Goal: Task Accomplishment & Management: Complete application form

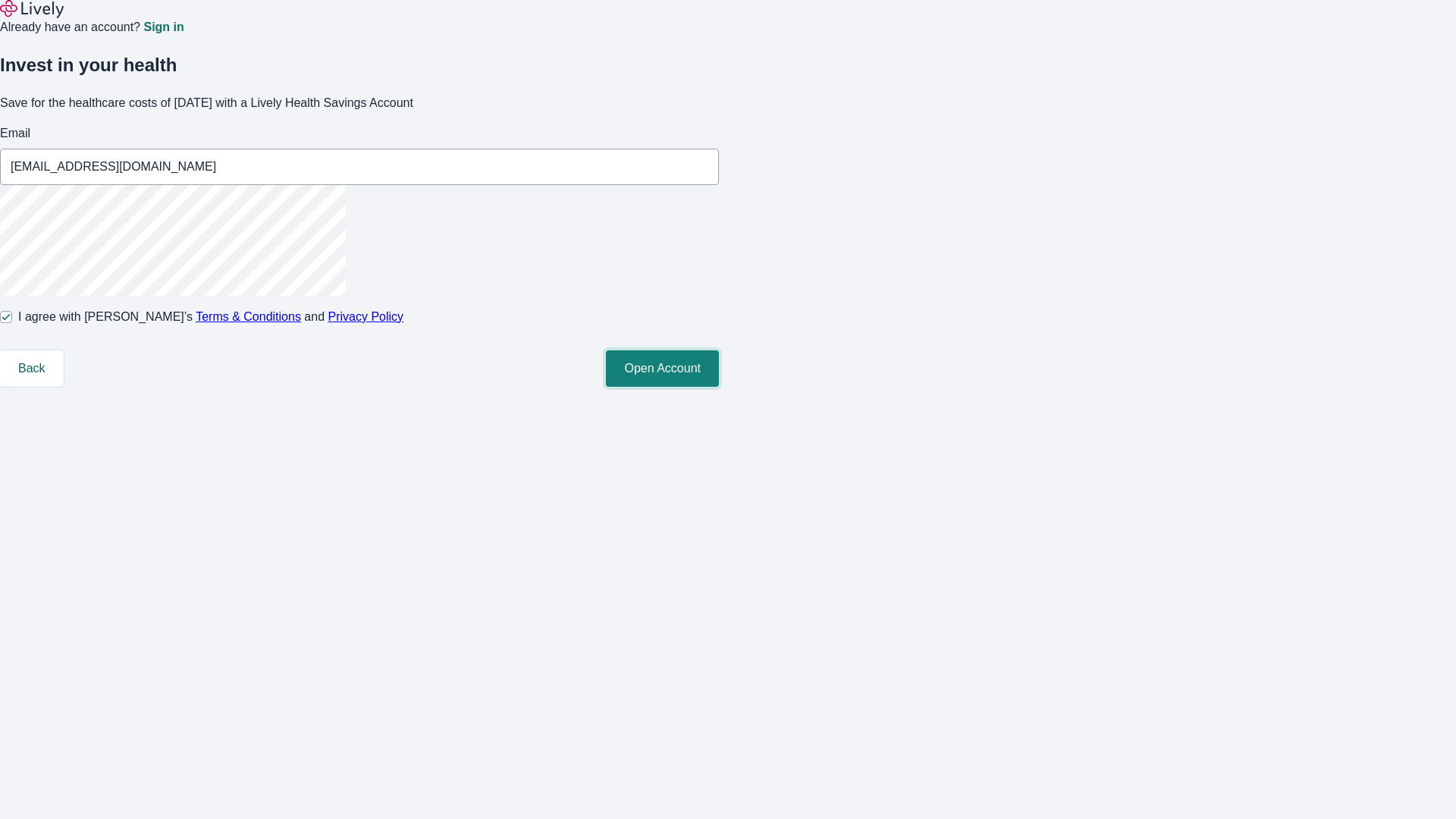
click at [719, 386] on button "Open Account" at bounding box center [662, 368] width 113 height 37
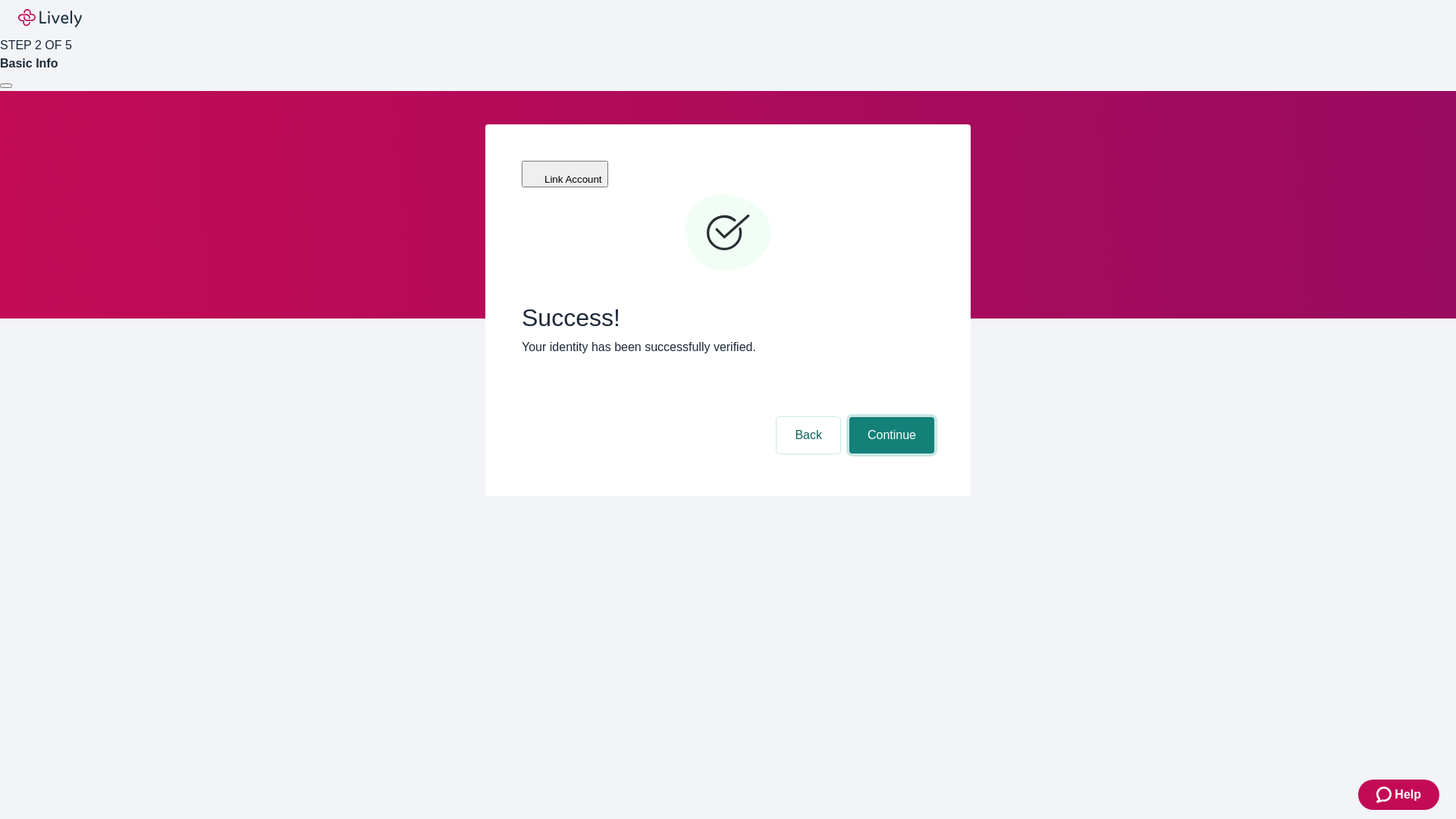
click at [889, 417] on button "Continue" at bounding box center [892, 435] width 85 height 37
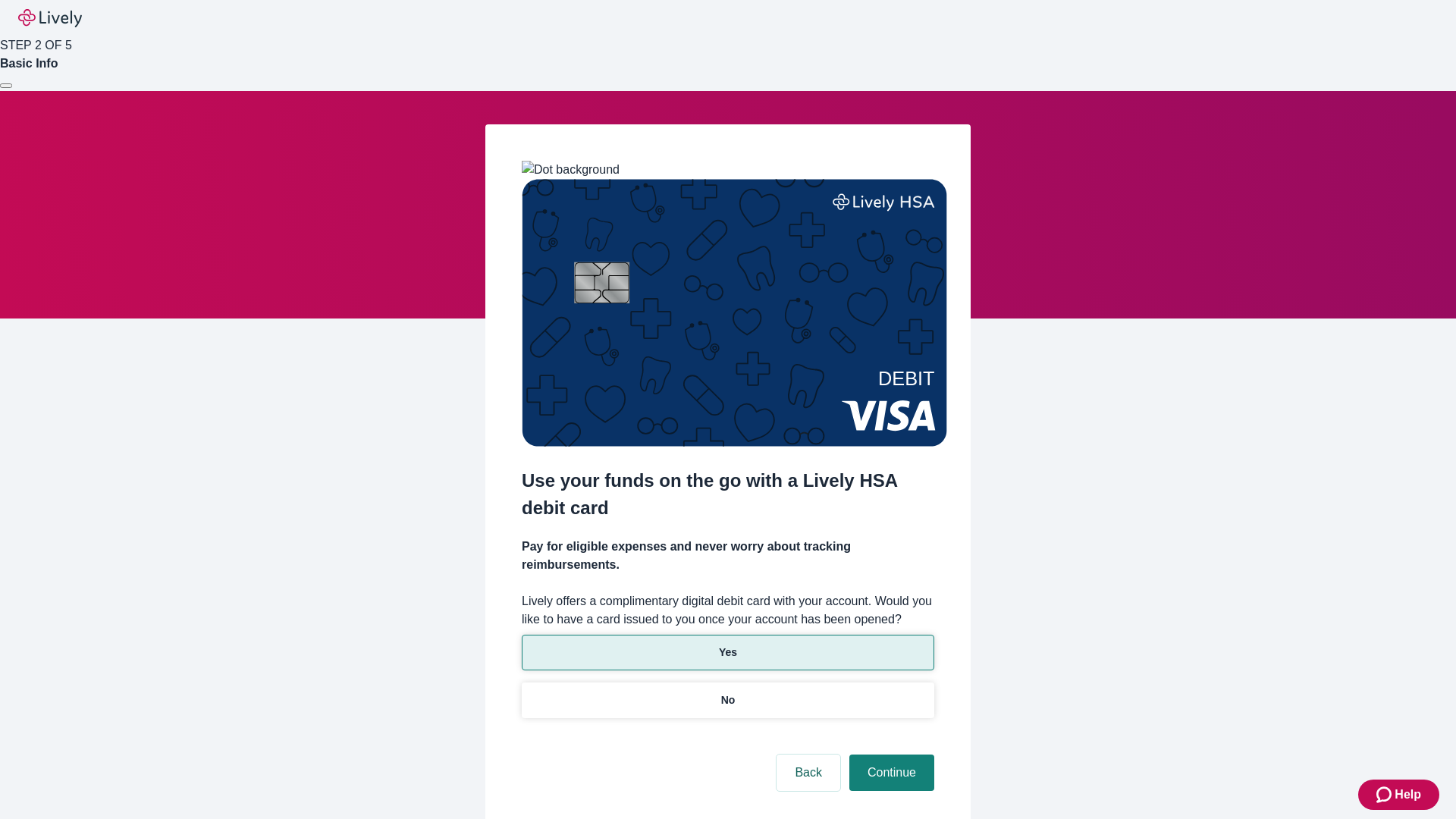
click at [727, 644] on p "Yes" at bounding box center [728, 652] width 18 height 16
click at [889, 755] on button "Continue" at bounding box center [892, 772] width 85 height 37
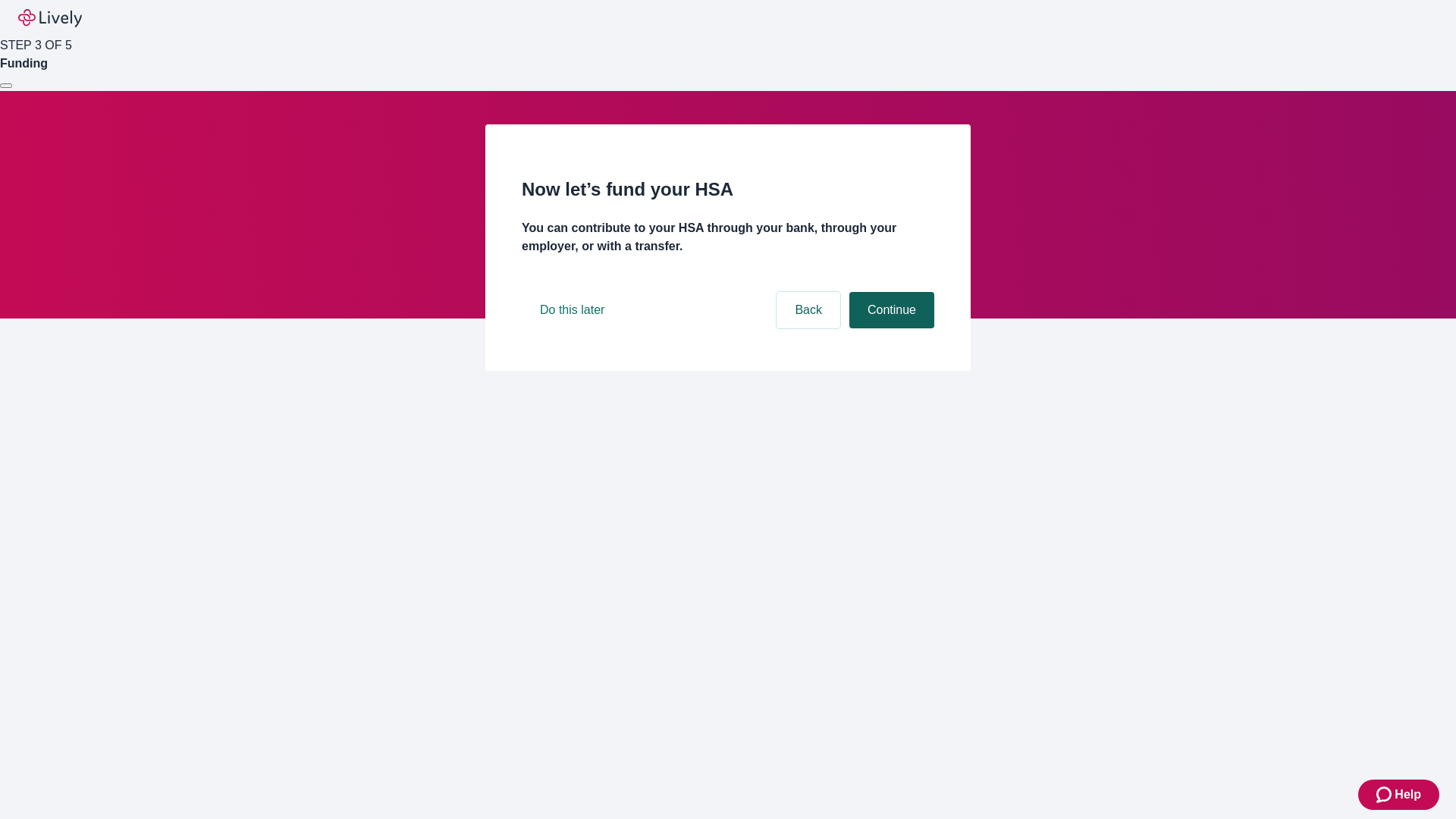
click at [889, 328] on button "Continue" at bounding box center [892, 310] width 85 height 37
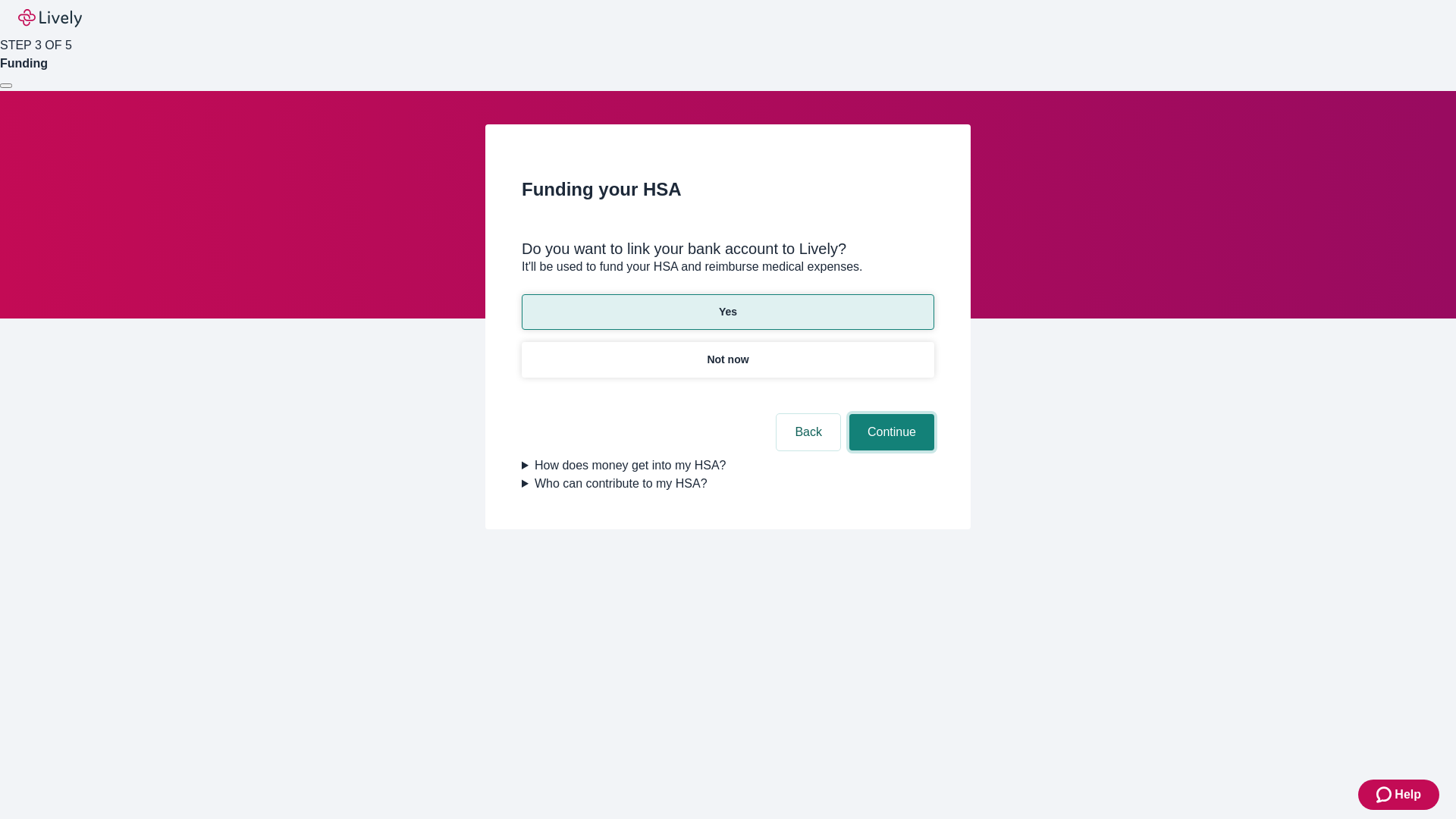
click at [889, 414] on button "Continue" at bounding box center [892, 432] width 85 height 37
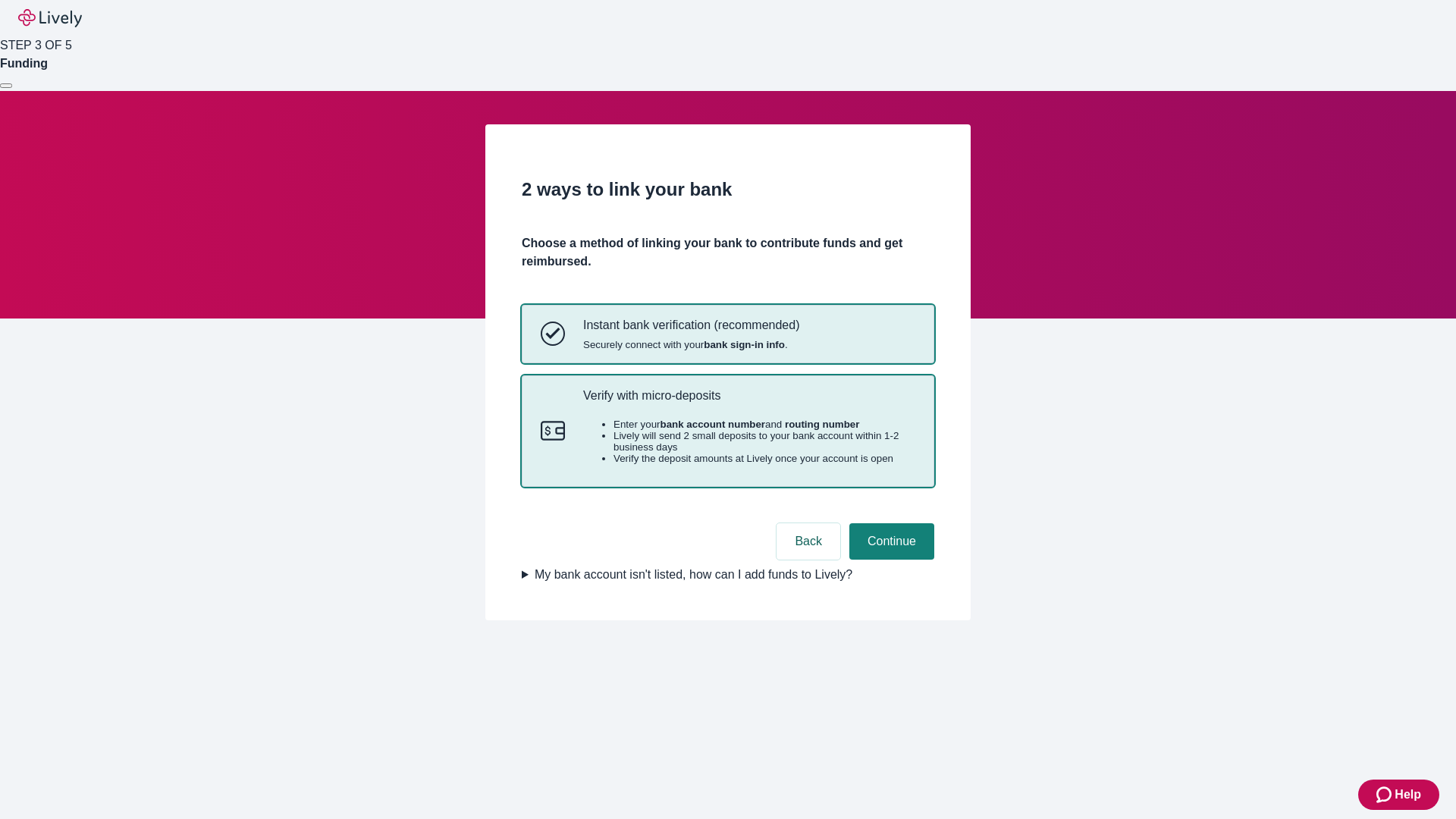
click at [749, 403] on p "Verify with micro-deposits" at bounding box center [749, 395] width 332 height 15
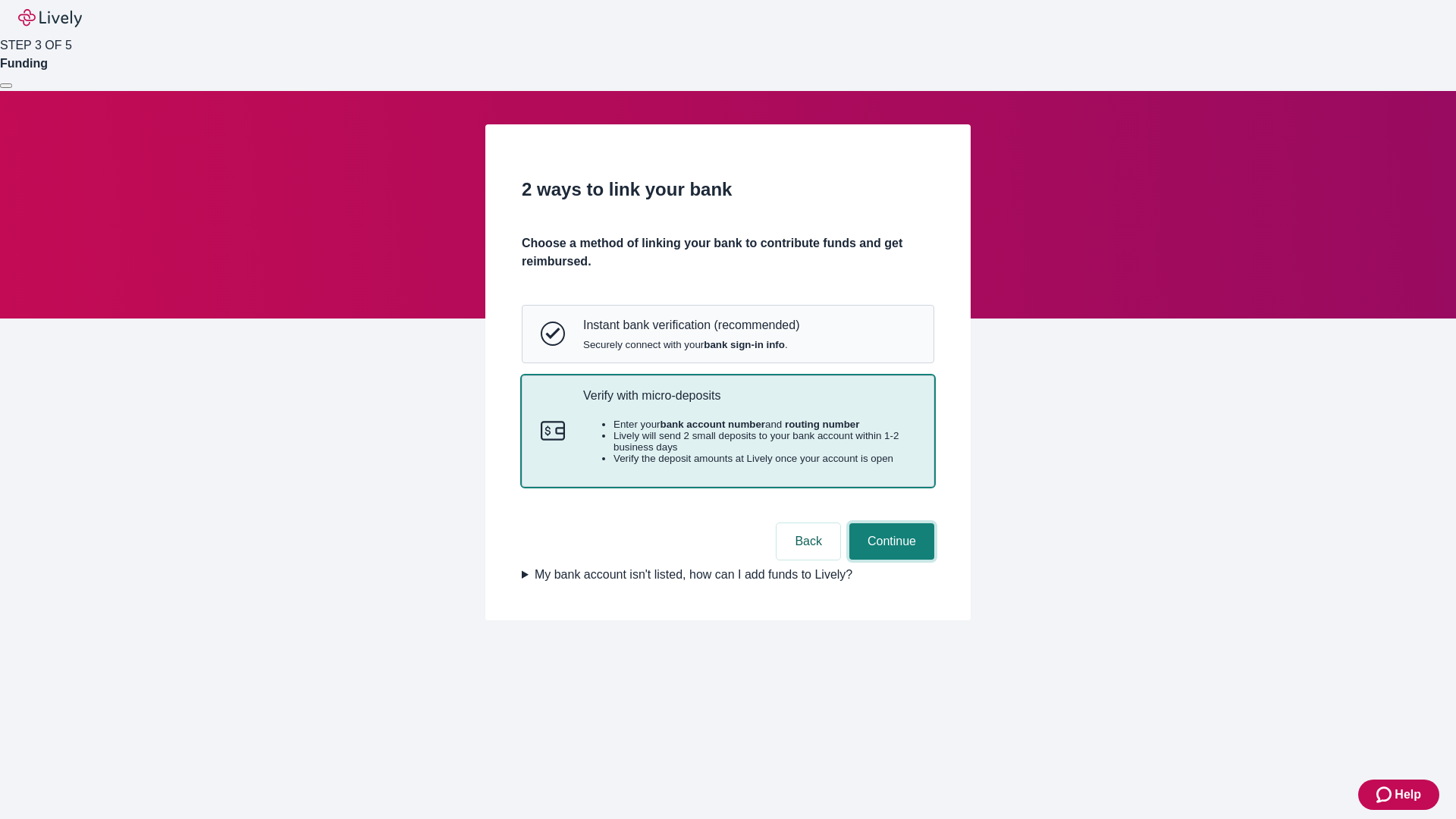
click at [889, 559] on button "Continue" at bounding box center [892, 541] width 85 height 37
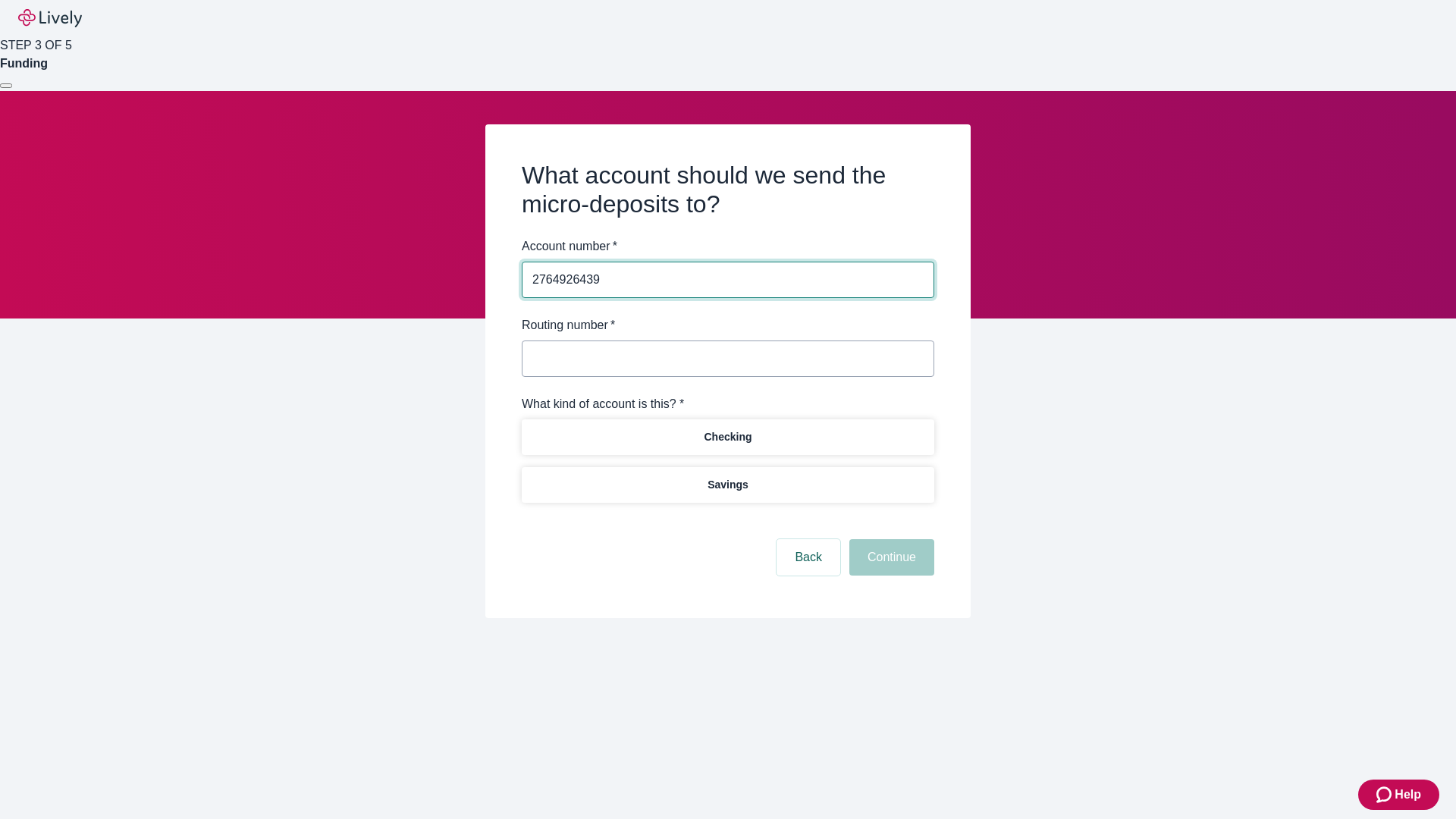
type input "2764926439"
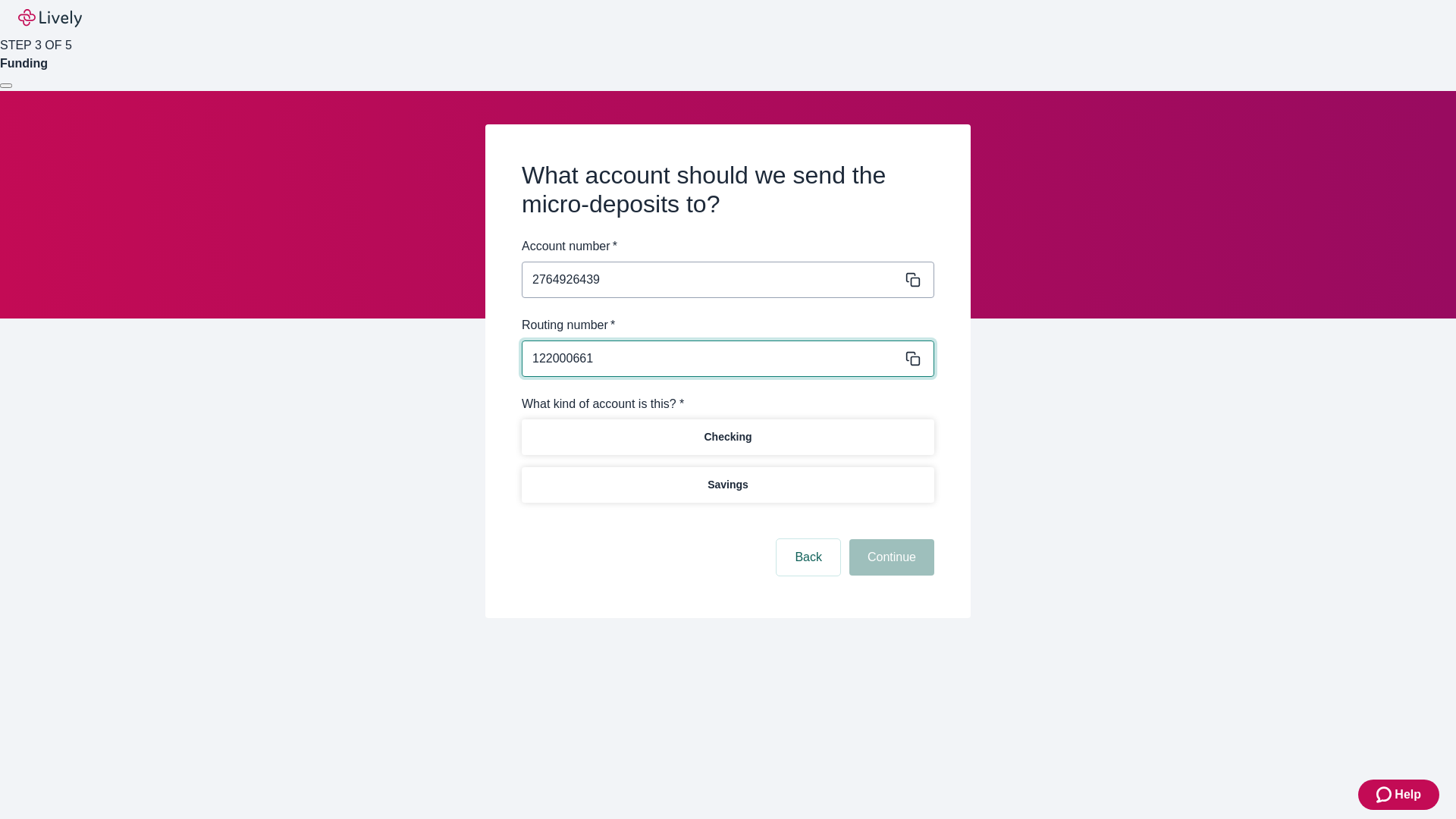
type input "122000661"
click at [727, 436] on p "Checking" at bounding box center [727, 437] width 47 height 16
click at [889, 559] on button "Continue" at bounding box center [892, 557] width 85 height 37
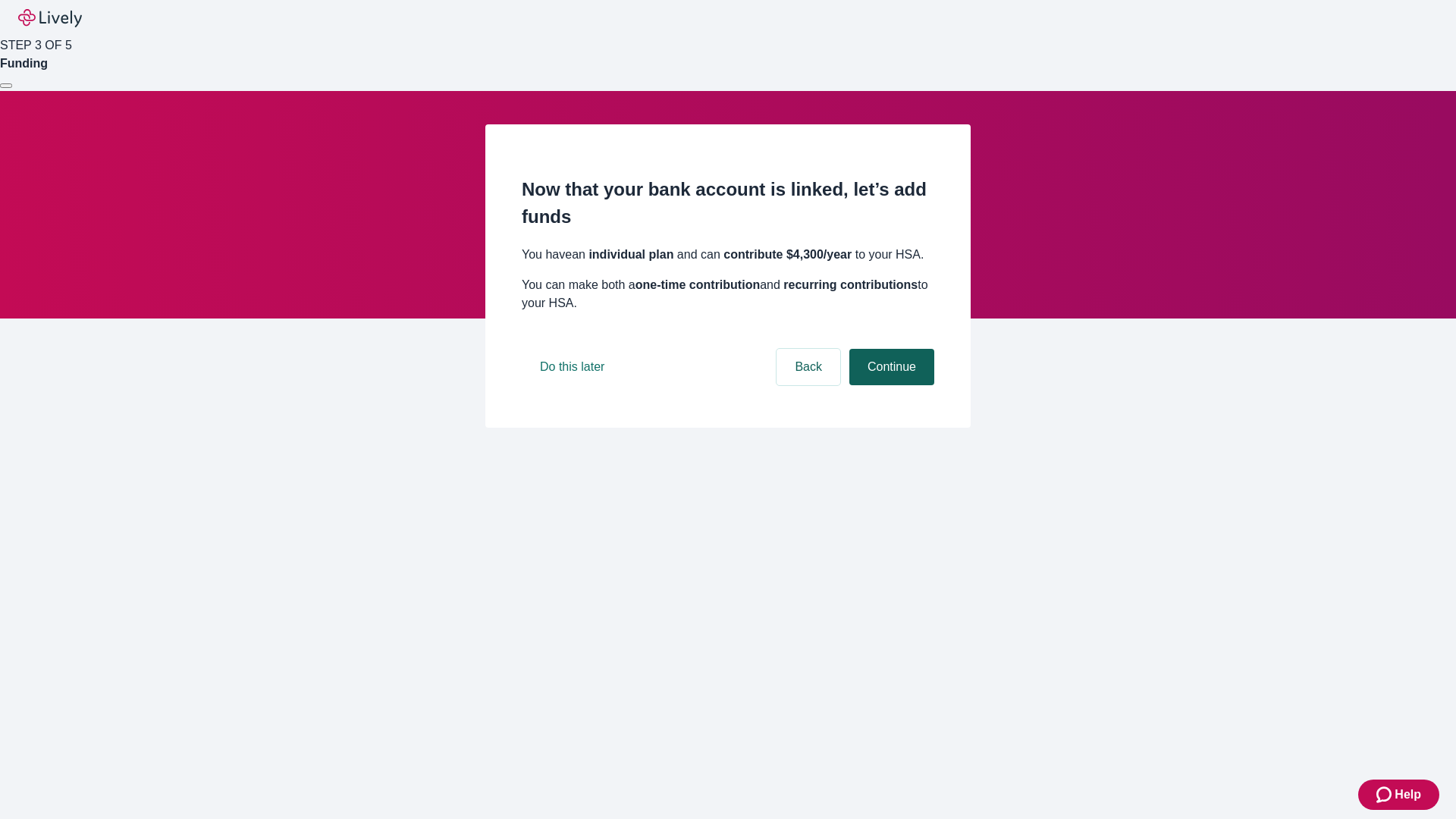
click at [889, 385] on button "Continue" at bounding box center [892, 367] width 85 height 37
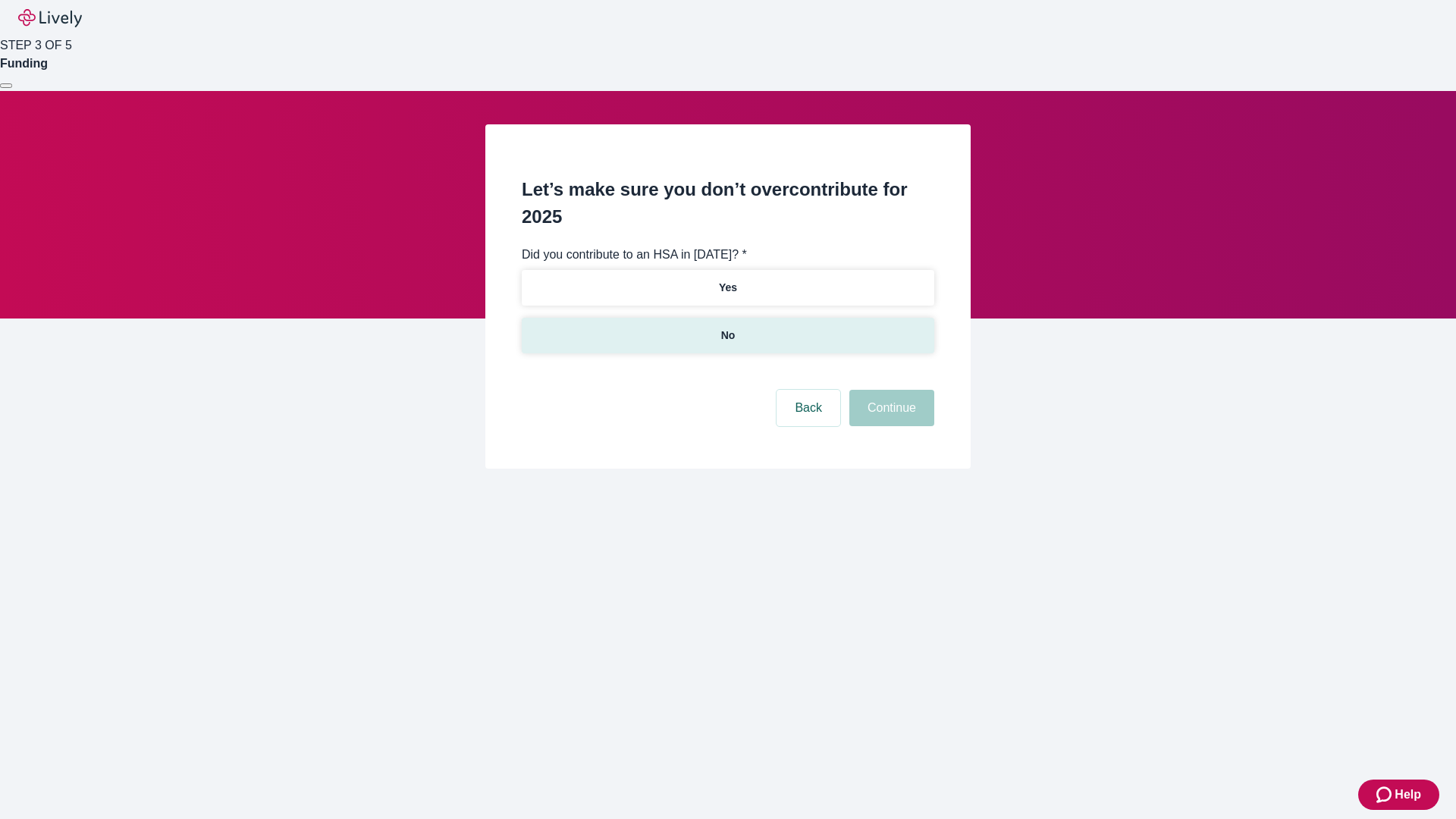
click at [727, 327] on p "No" at bounding box center [728, 335] width 15 height 16
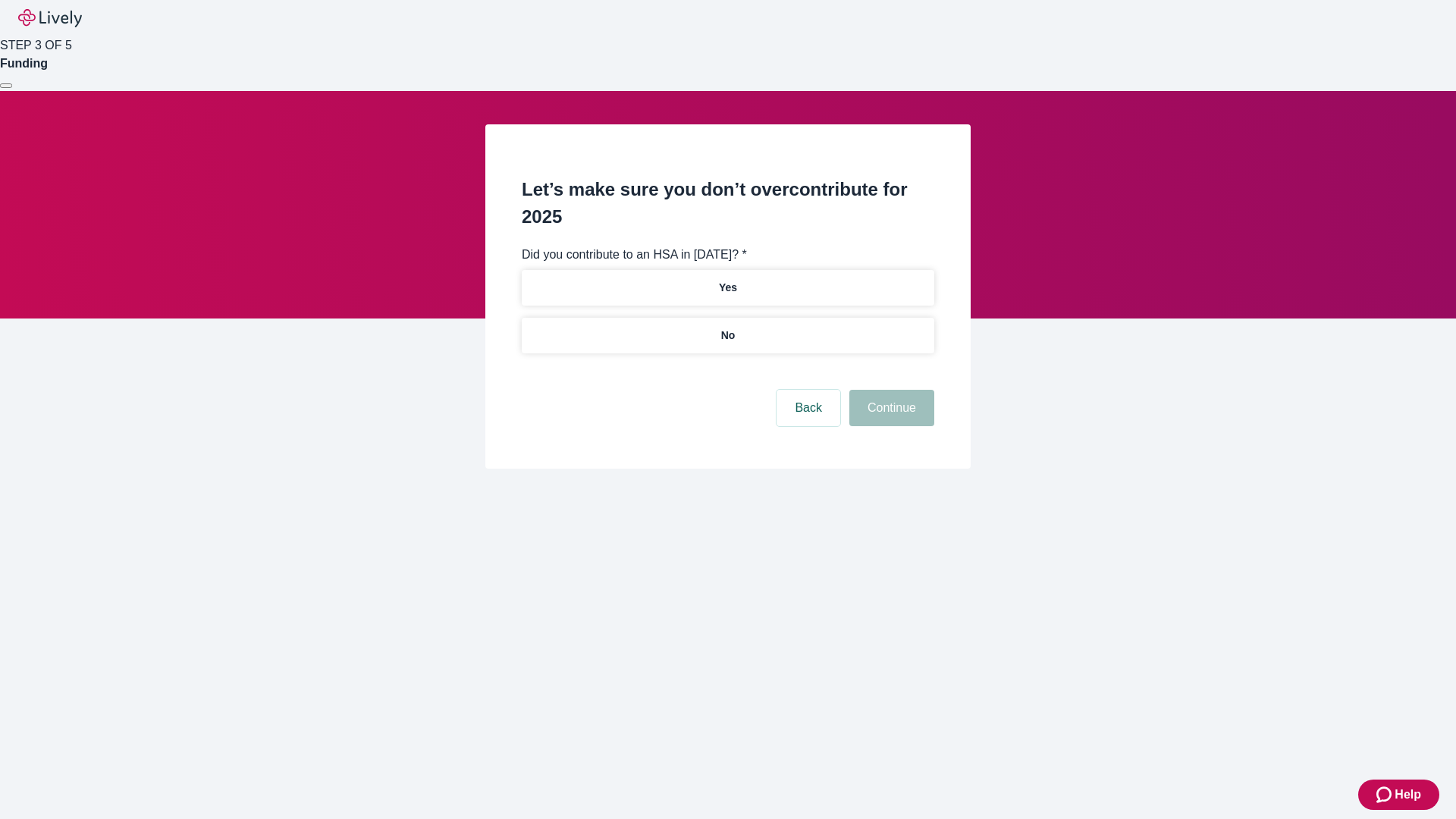
click at [889, 389] on button "Continue" at bounding box center [892, 407] width 85 height 37
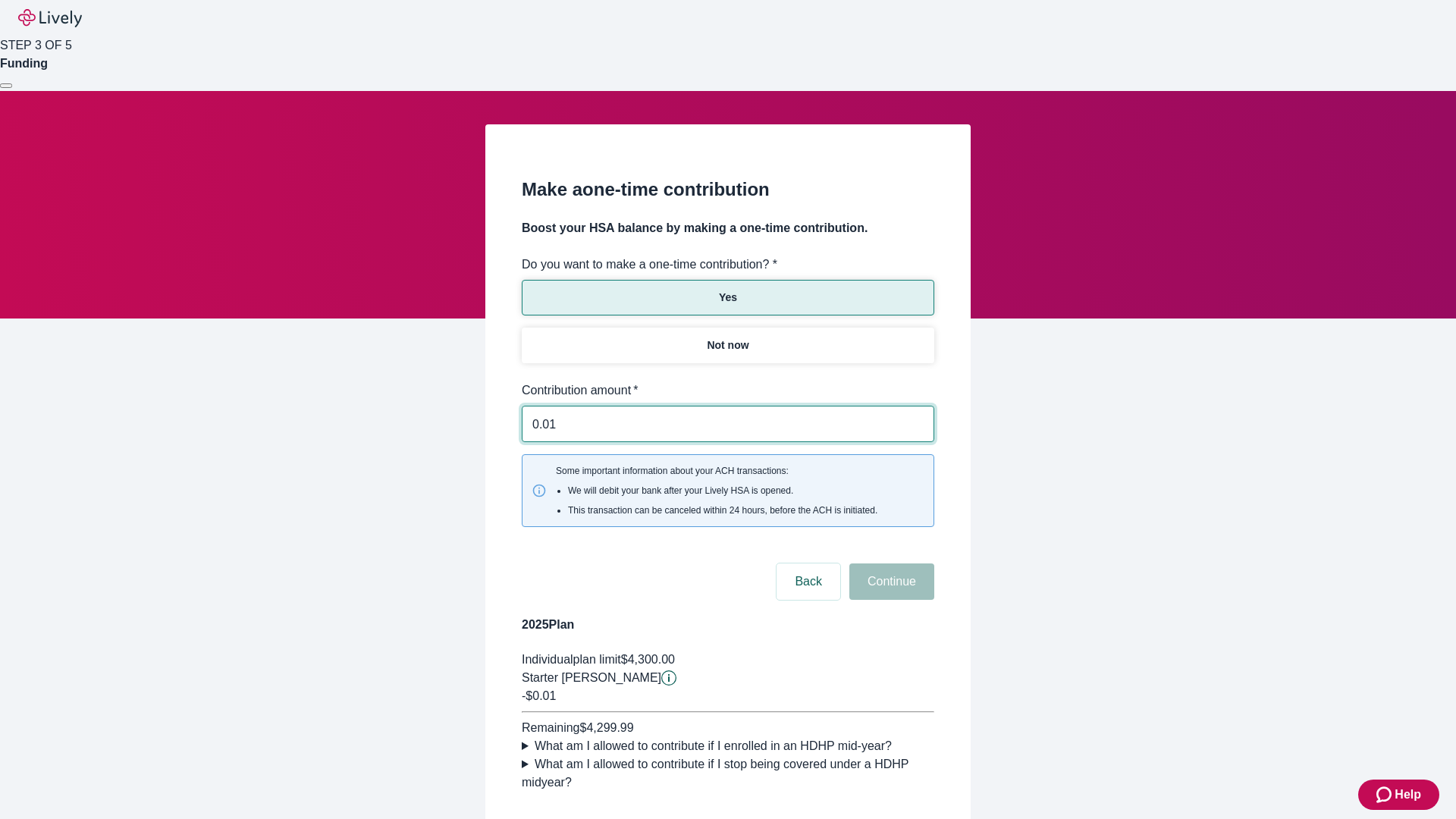
type input "0.01"
click at [889, 563] on button "Continue" at bounding box center [892, 581] width 85 height 37
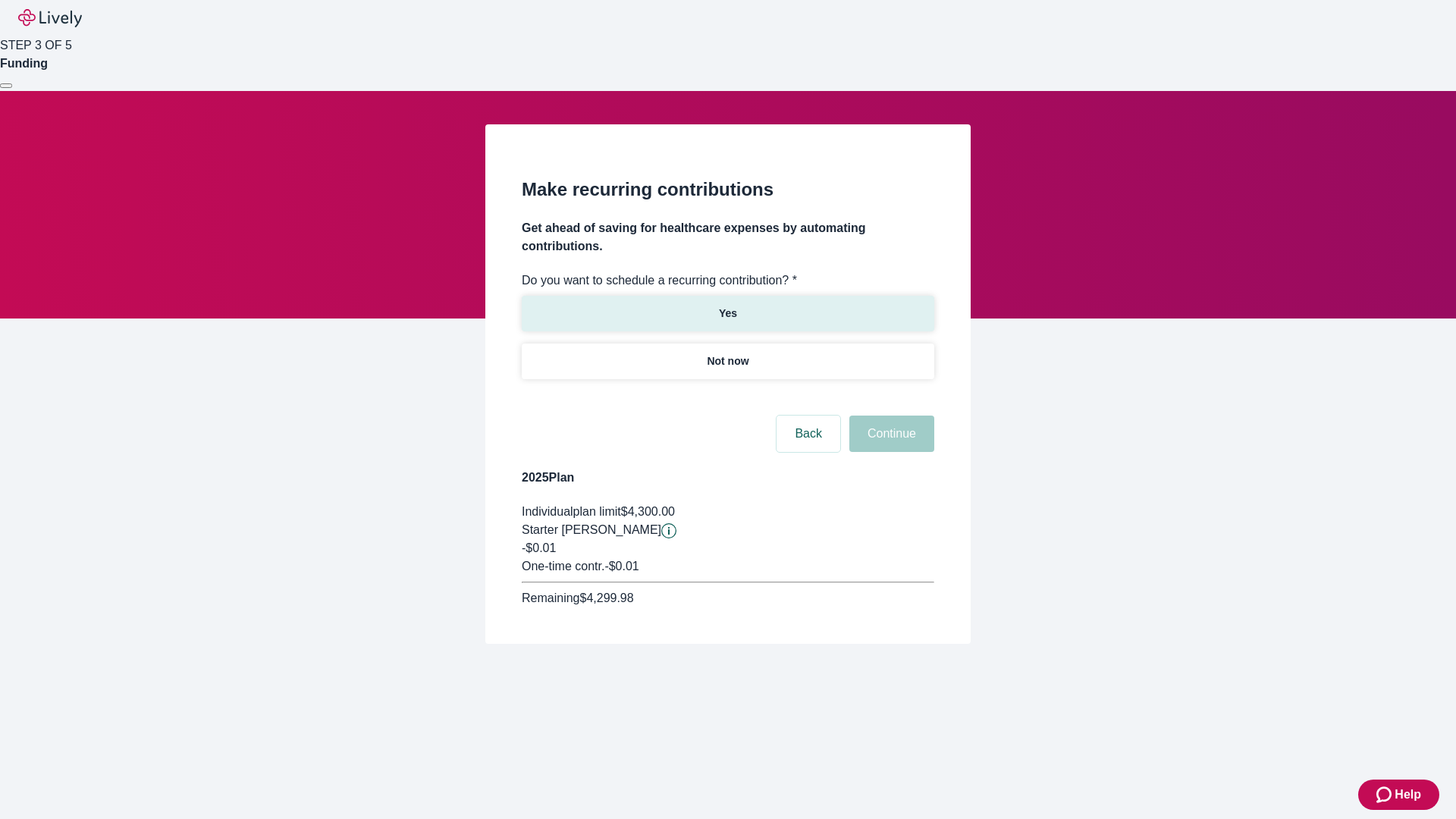
click at [727, 305] on p "Yes" at bounding box center [728, 313] width 18 height 16
click at [727, 397] on body "Help STEP 3 OF 5 Funding Make recurring contributions Get ahead of saving for h…" at bounding box center [728, 358] width 1456 height 716
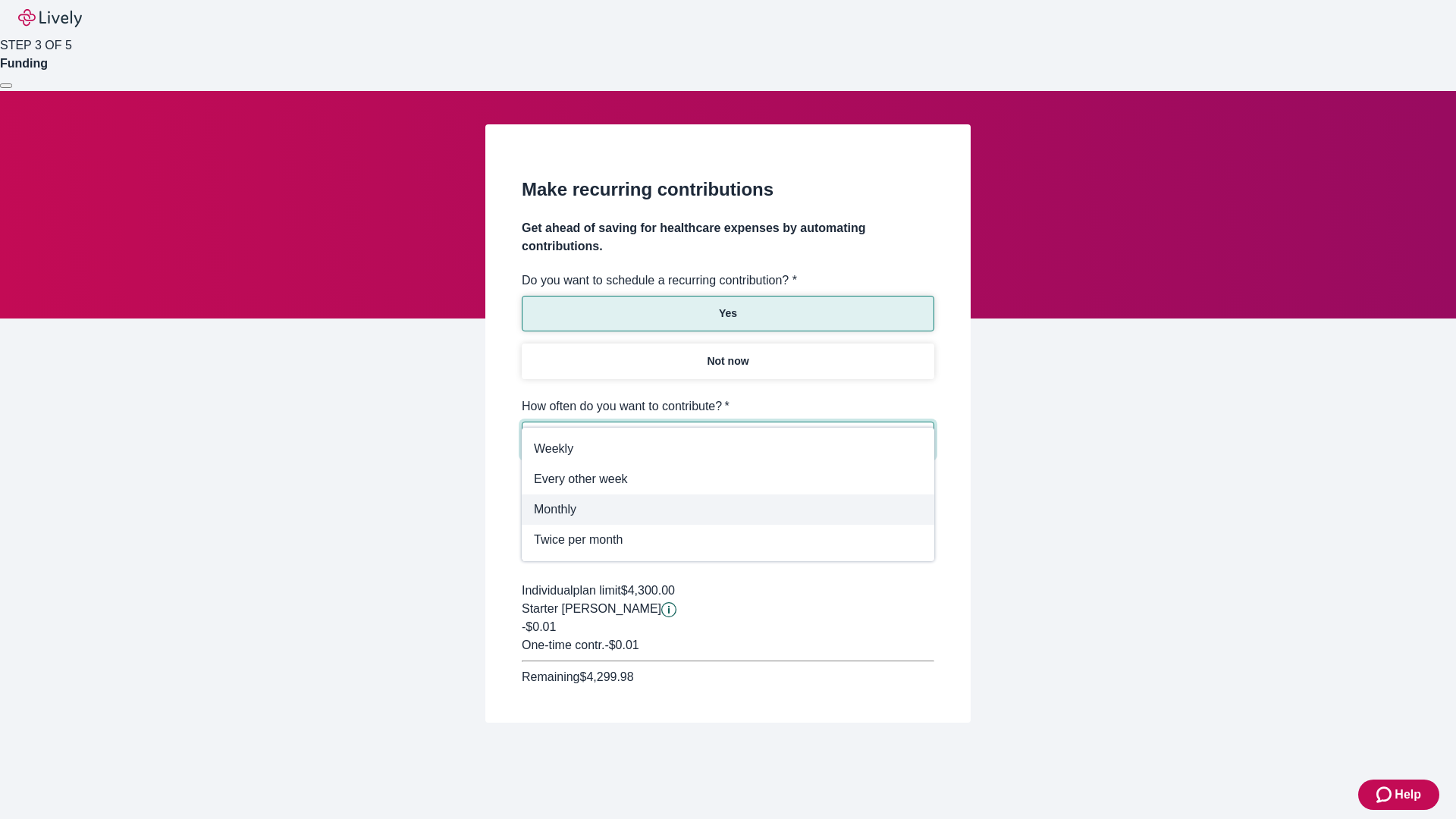
click at [728, 510] on span "Monthly" at bounding box center [728, 509] width 388 height 18
type input "Monthly"
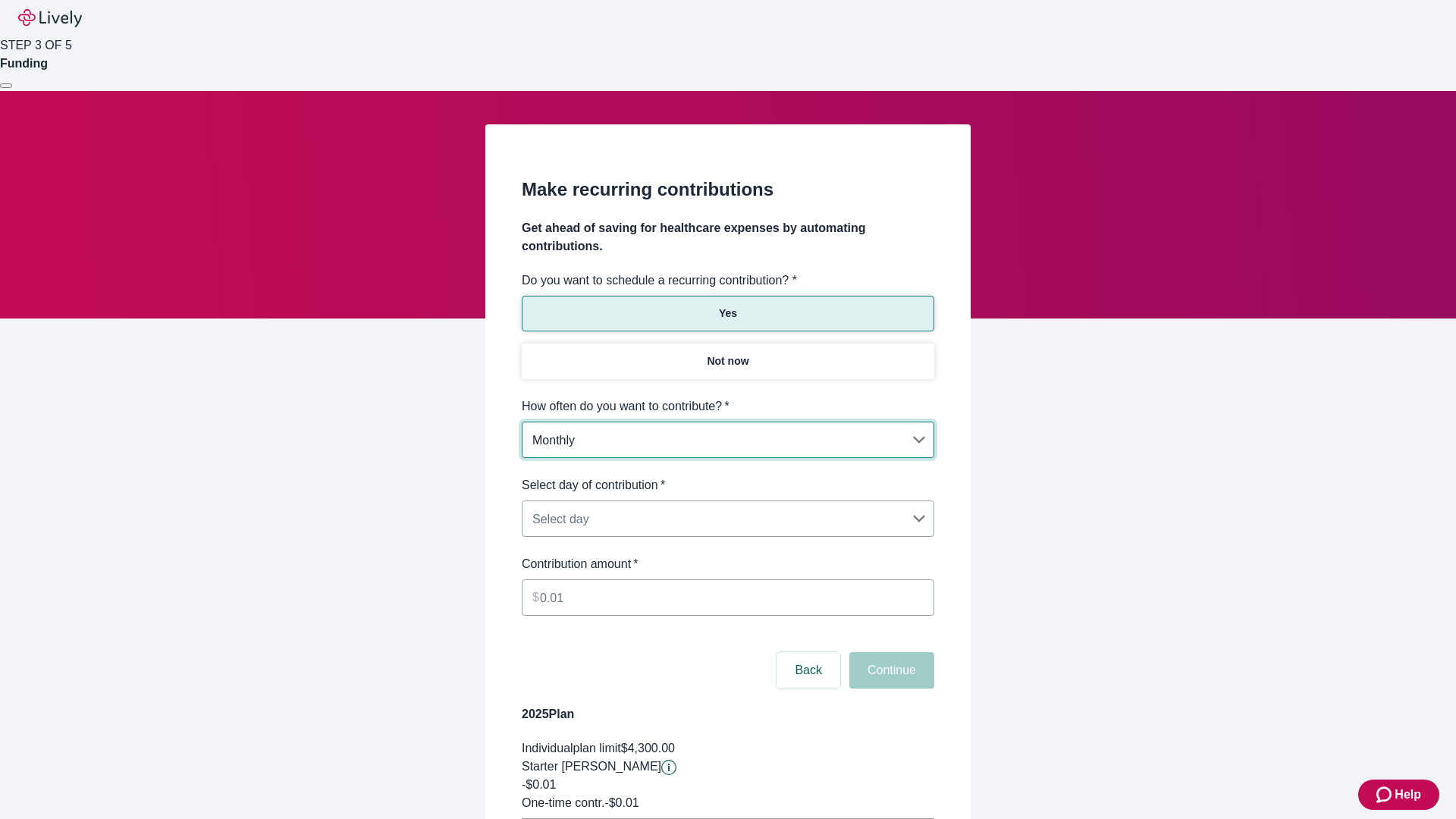
click at [727, 476] on body "Help STEP 3 OF 5 Funding Make recurring contributions Get ahead of saving for h…" at bounding box center [728, 476] width 1456 height 953
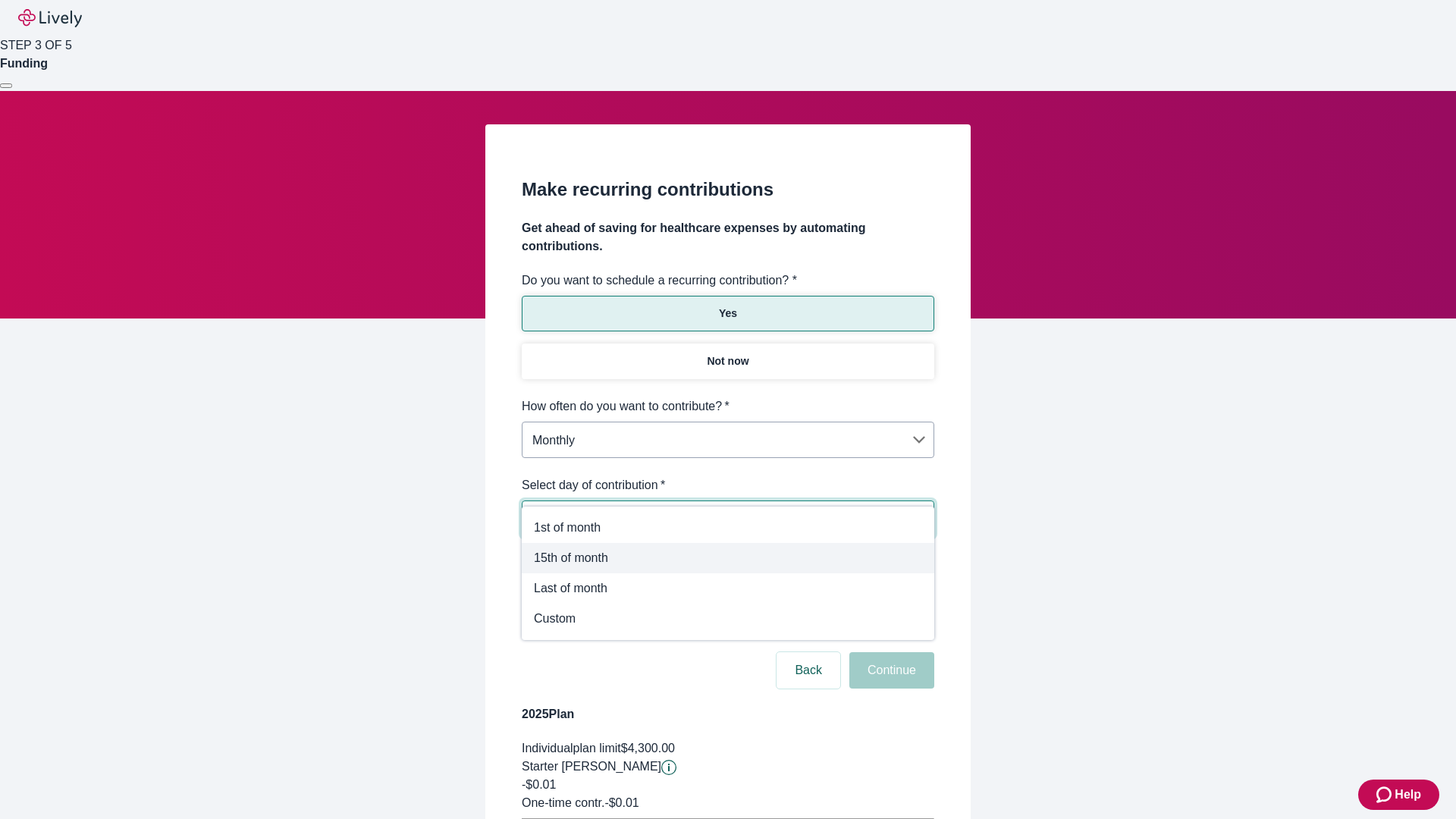
click at [728, 558] on span "15th of month" at bounding box center [728, 557] width 388 height 18
type input "Monthly15th"
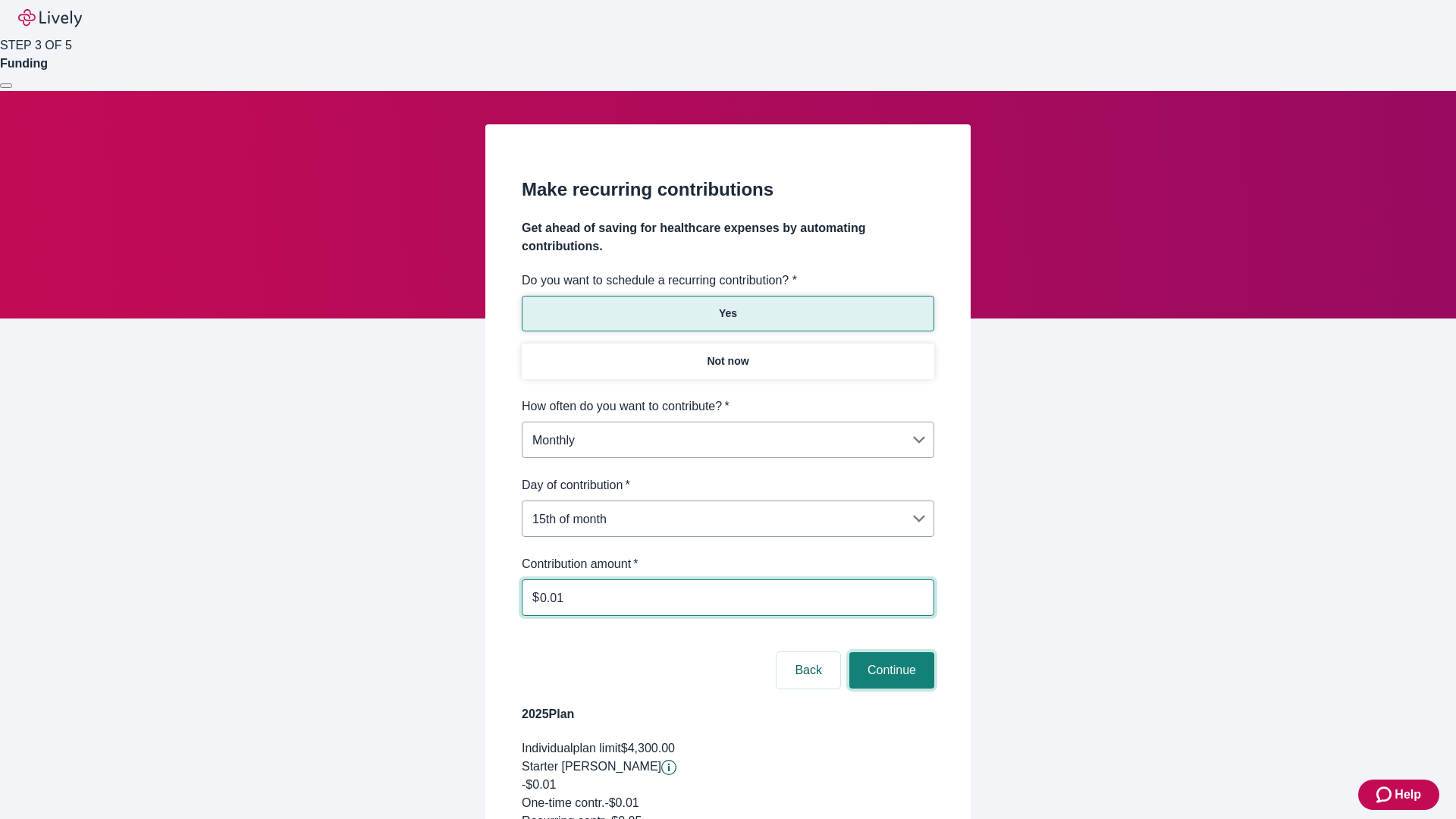
click at [889, 652] on button "Continue" at bounding box center [892, 670] width 85 height 37
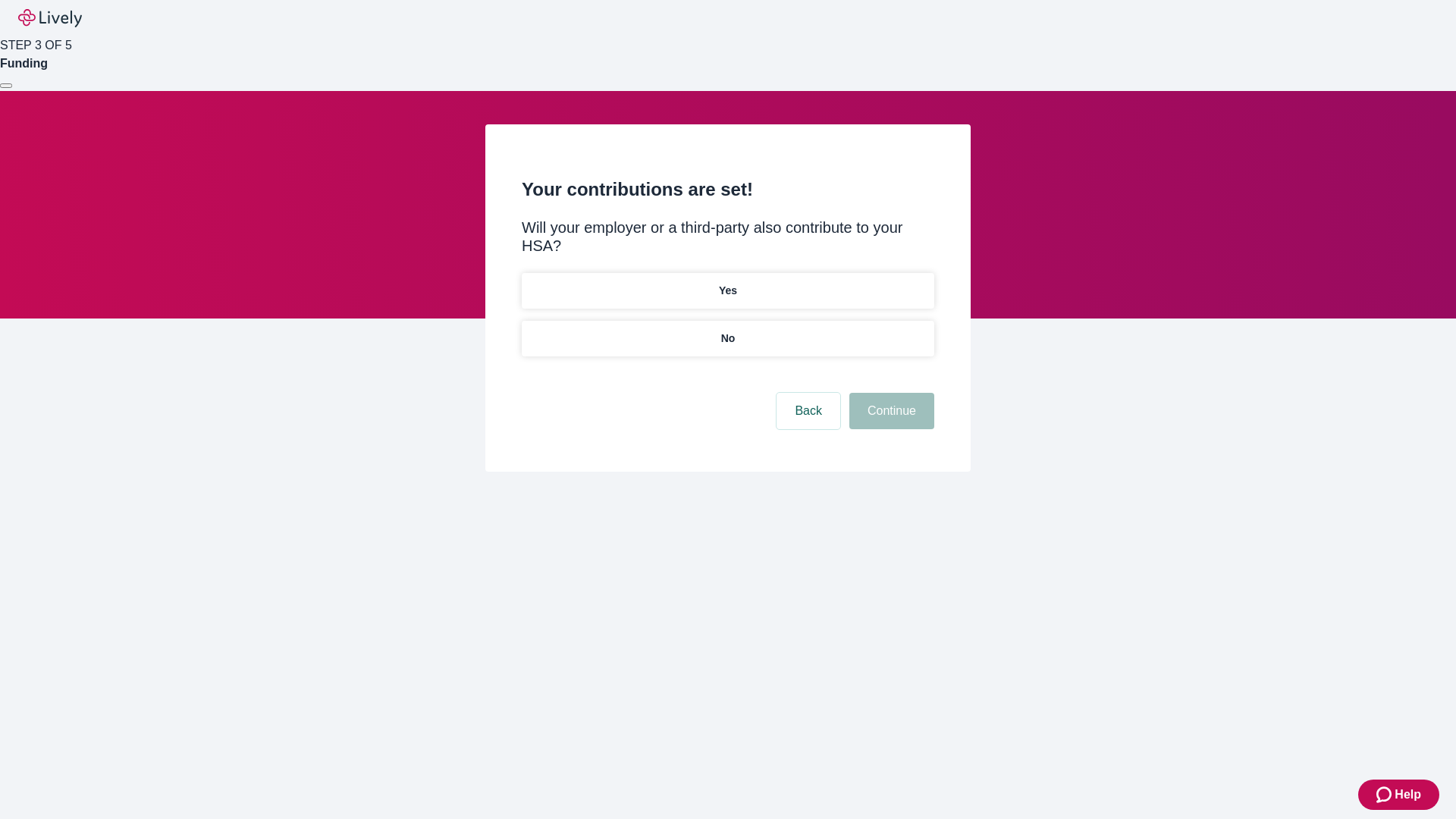
click at [727, 283] on p "Yes" at bounding box center [728, 291] width 18 height 16
click at [889, 392] on button "Continue" at bounding box center [892, 410] width 85 height 37
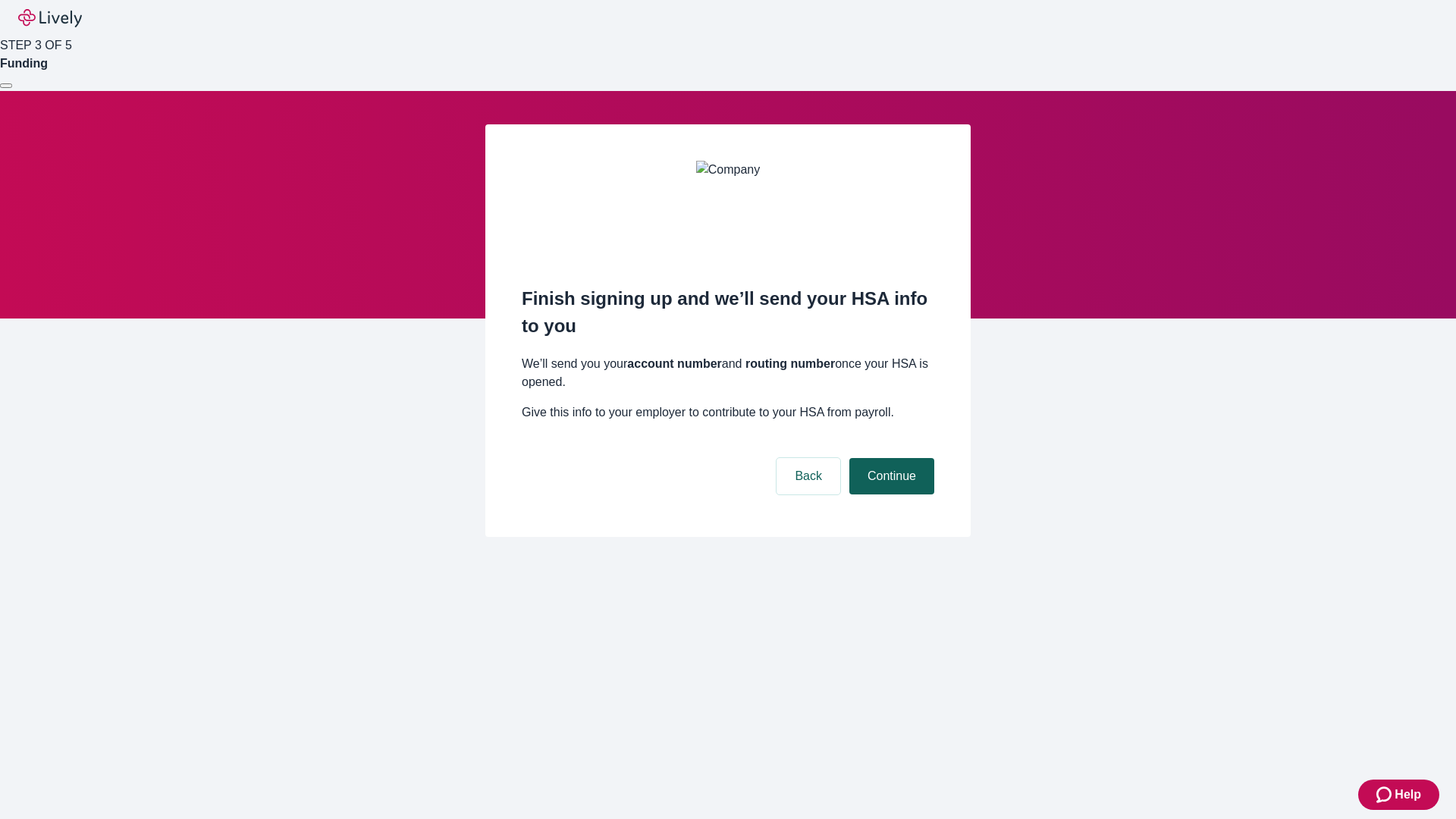
click at [889, 458] on button "Continue" at bounding box center [892, 476] width 85 height 37
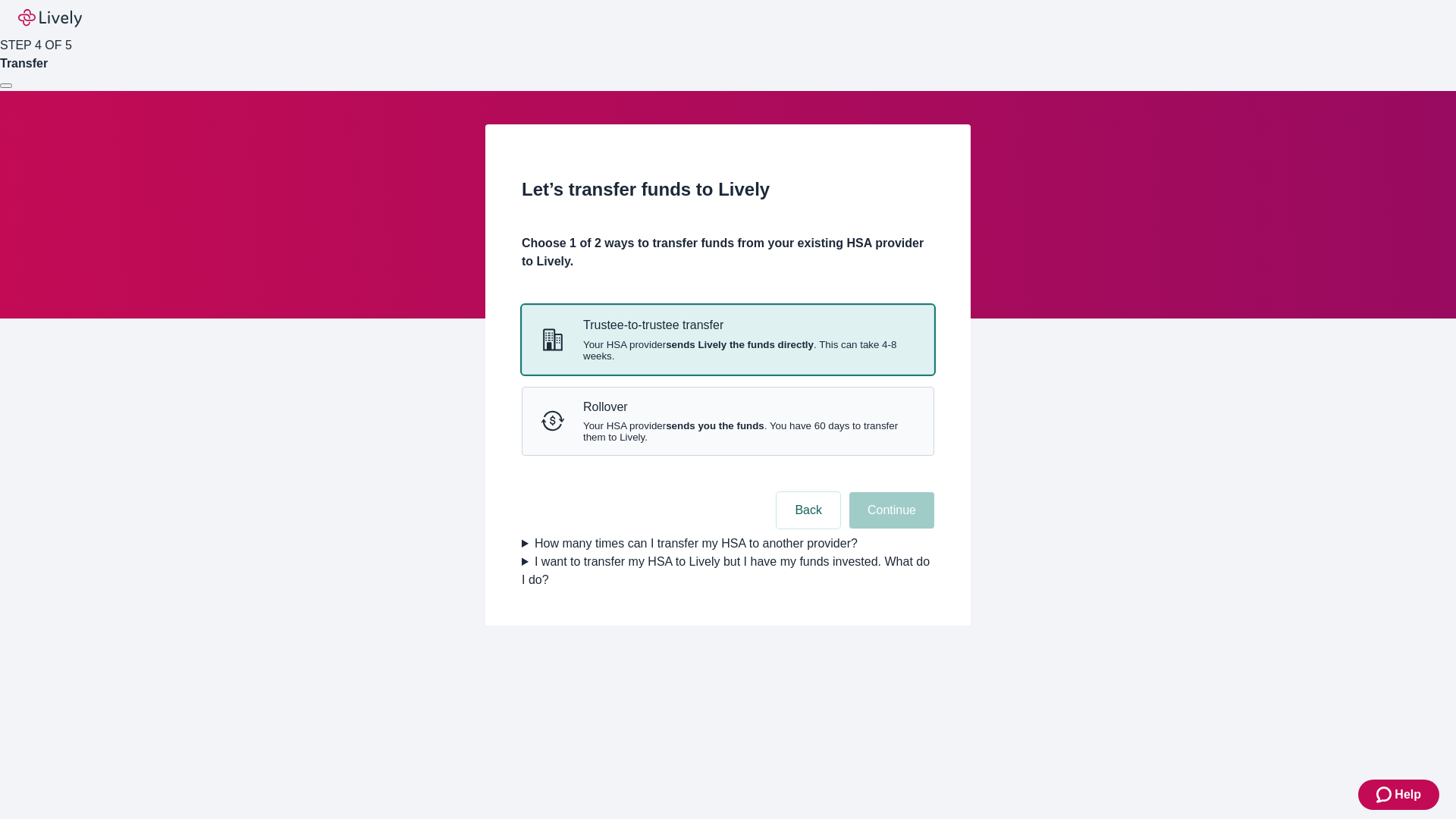
click at [727, 350] on strong "sends Lively the funds directly" at bounding box center [739, 344] width 148 height 12
click at [889, 528] on button "Continue" at bounding box center [892, 510] width 85 height 37
